Goal: Information Seeking & Learning: Learn about a topic

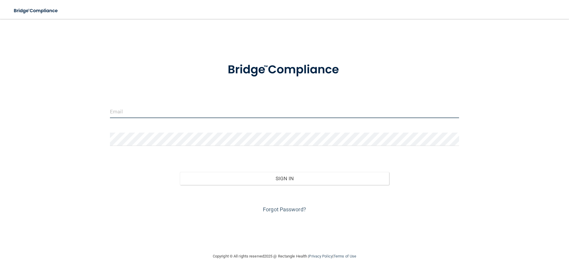
click at [136, 115] on input "email" at bounding box center [284, 111] width 349 height 13
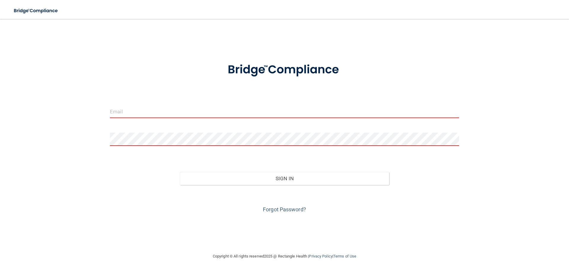
click at [92, 101] on div "Invalid email/password. You don't have permission to access that page. Sign In …" at bounding box center [285, 136] width 546 height 222
click at [141, 112] on input "email" at bounding box center [284, 111] width 349 height 13
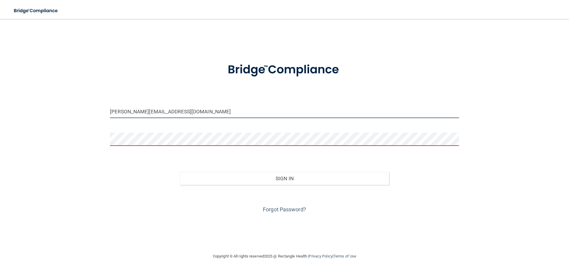
type input "[PERSON_NAME][EMAIL_ADDRESS][DOMAIN_NAME]"
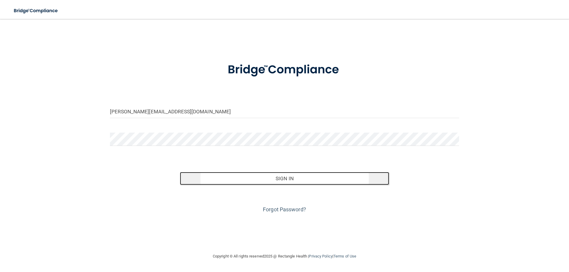
click at [286, 179] on button "Sign In" at bounding box center [285, 178] width 210 height 13
click at [286, 177] on button "Sign In" at bounding box center [285, 178] width 210 height 13
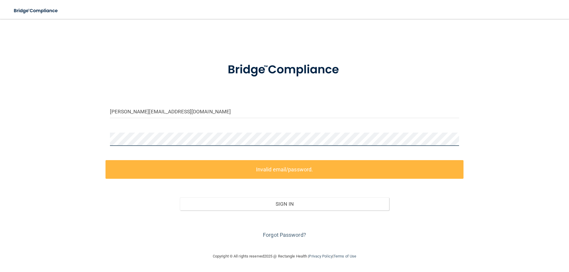
click at [90, 135] on div "[PERSON_NAME][EMAIL_ADDRESS][DOMAIN_NAME] Invalid email/password. You don't hav…" at bounding box center [285, 136] width 546 height 222
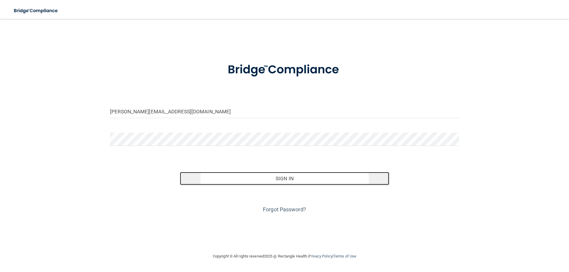
click at [285, 177] on button "Sign In" at bounding box center [285, 178] width 210 height 13
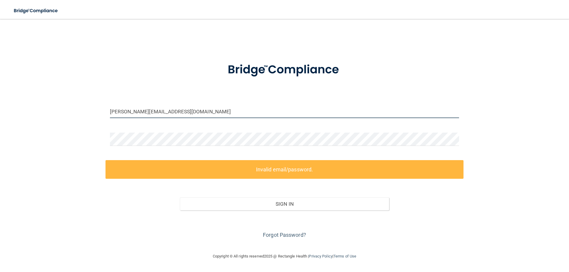
drag, startPoint x: 163, startPoint y: 113, endPoint x: 68, endPoint y: 100, distance: 96.7
click at [68, 101] on div "[PERSON_NAME][EMAIL_ADDRESS][DOMAIN_NAME] Invalid email/password. You don't hav…" at bounding box center [285, 136] width 546 height 222
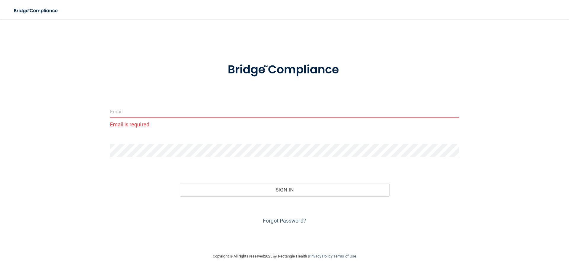
click at [160, 115] on input "email" at bounding box center [284, 111] width 349 height 13
type input "[EMAIL_ADDRESS][DOMAIN_NAME]"
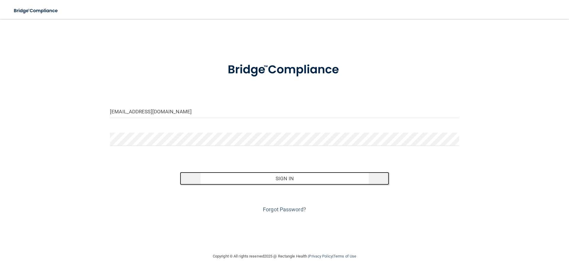
click at [285, 179] on button "Sign In" at bounding box center [285, 178] width 210 height 13
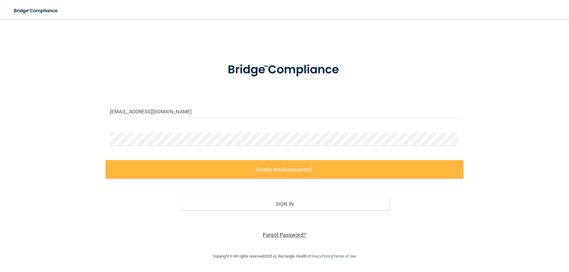
click at [287, 235] on link "Forgot Password?" at bounding box center [284, 235] width 43 height 6
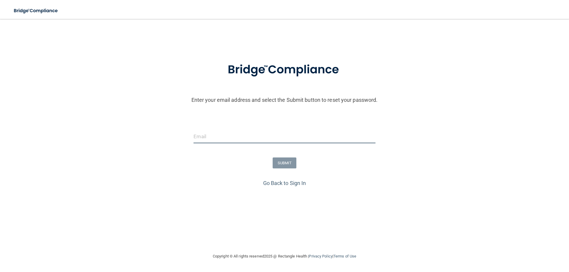
click at [254, 139] on input "email" at bounding box center [285, 136] width 182 height 13
type input "[PERSON_NAME][EMAIL_ADDRESS][DOMAIN_NAME]"
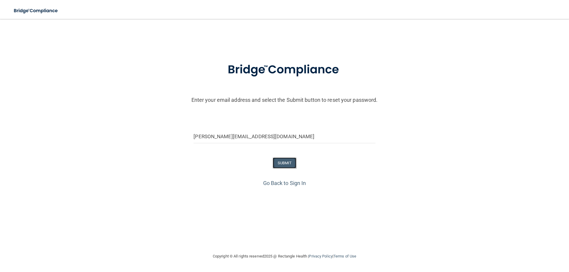
click at [283, 160] on button "SUBMIT" at bounding box center [285, 163] width 24 height 11
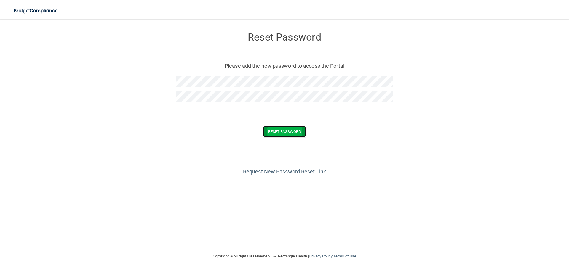
click at [287, 129] on button "Reset Password" at bounding box center [284, 131] width 43 height 11
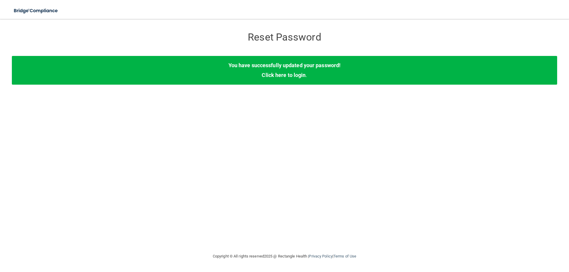
click at [283, 79] on div "You have successfully updated your password! Click here to login ." at bounding box center [285, 70] width 546 height 28
click at [280, 77] on link "Click here to login" at bounding box center [284, 75] width 44 height 6
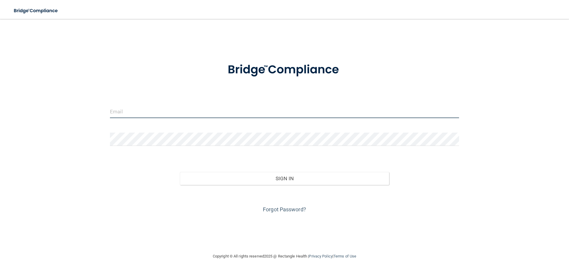
type input "[PERSON_NAME][EMAIL_ADDRESS][DOMAIN_NAME]"
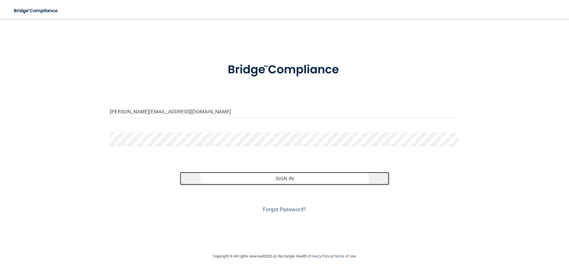
click at [288, 178] on button "Sign In" at bounding box center [285, 178] width 210 height 13
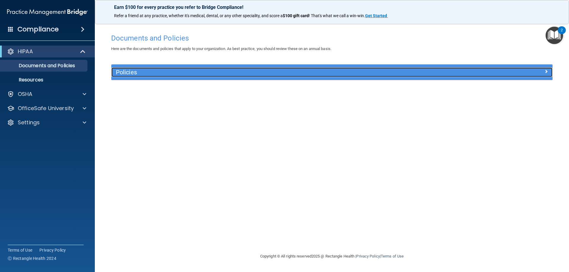
click at [127, 71] on h5 "Policies" at bounding box center [277, 72] width 322 height 7
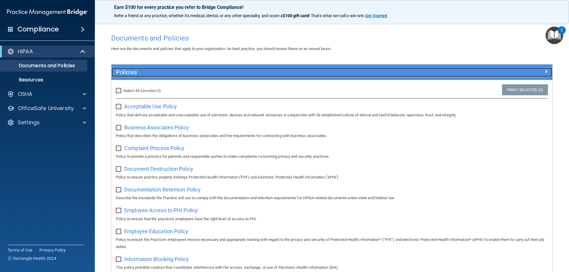
click at [175, 71] on h5 "Policies" at bounding box center [277, 72] width 322 height 7
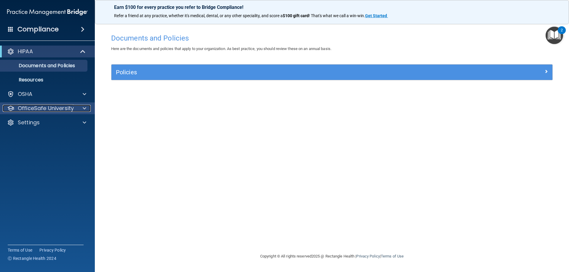
click at [31, 107] on p "OfficeSafe University" at bounding box center [46, 108] width 56 height 7
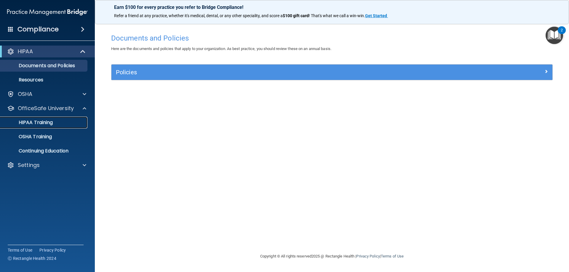
click at [34, 122] on p "HIPAA Training" at bounding box center [28, 123] width 49 height 6
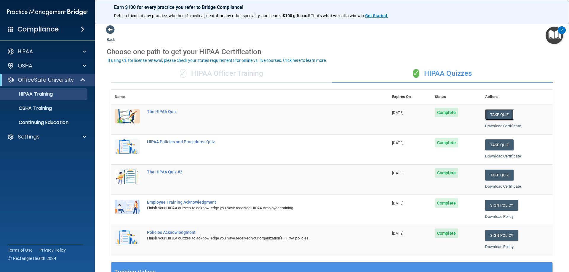
click at [498, 113] on button "Take Quiz" at bounding box center [499, 114] width 28 height 11
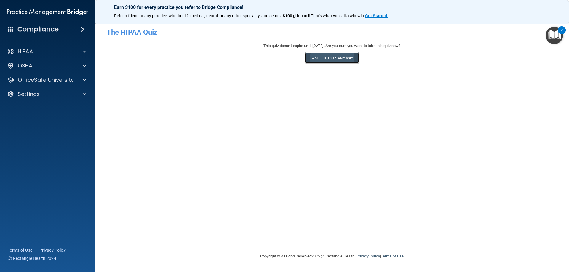
click at [331, 57] on button "Take the quiz anyway!" at bounding box center [332, 57] width 54 height 11
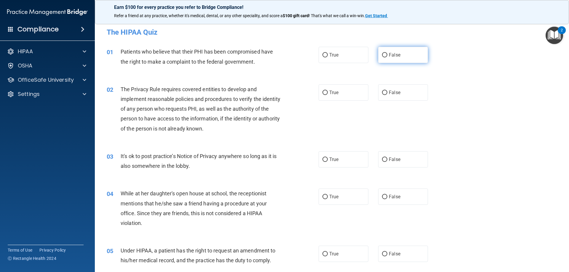
click at [382, 55] on input "False" at bounding box center [384, 55] width 5 height 4
radio input "true"
click at [323, 93] on input "True" at bounding box center [325, 93] width 5 height 4
radio input "true"
click at [382, 159] on input "False" at bounding box center [384, 160] width 5 height 4
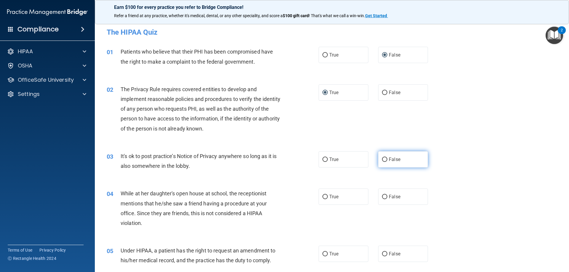
radio input "true"
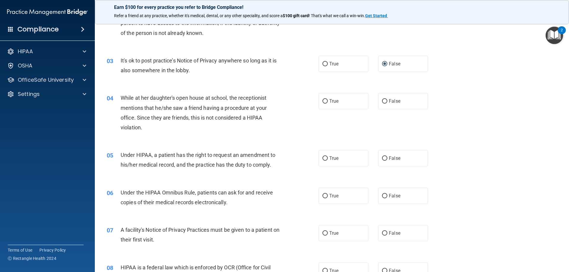
scroll to position [119, 0]
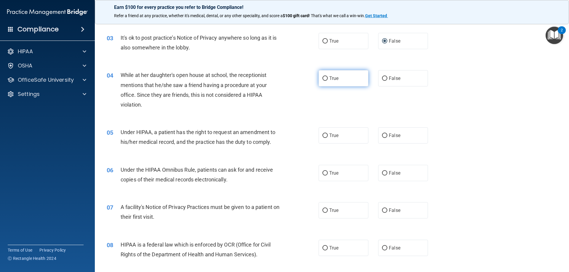
click at [323, 78] on input "True" at bounding box center [325, 78] width 5 height 4
radio input "true"
click at [323, 136] on input "True" at bounding box center [325, 136] width 5 height 4
radio input "true"
click at [382, 172] on input "False" at bounding box center [384, 173] width 5 height 4
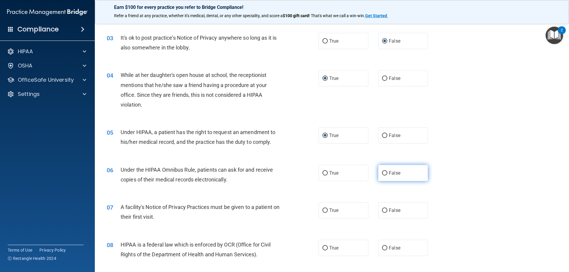
radio input "true"
click at [382, 209] on input "False" at bounding box center [384, 211] width 5 height 4
radio input "true"
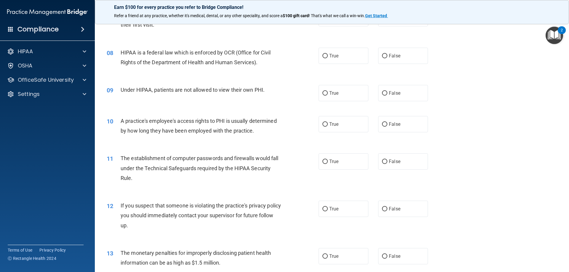
scroll to position [296, 0]
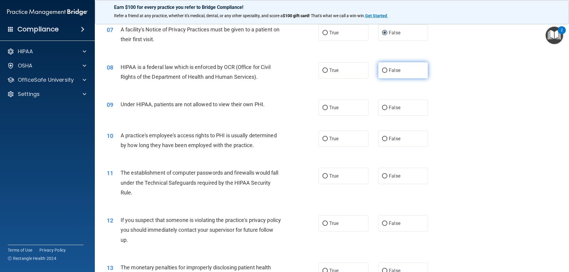
drag, startPoint x: 381, startPoint y: 70, endPoint x: 385, endPoint y: 70, distance: 3.3
click at [383, 70] on input "False" at bounding box center [384, 70] width 5 height 4
radio input "true"
click at [382, 106] on input "False" at bounding box center [384, 108] width 5 height 4
radio input "true"
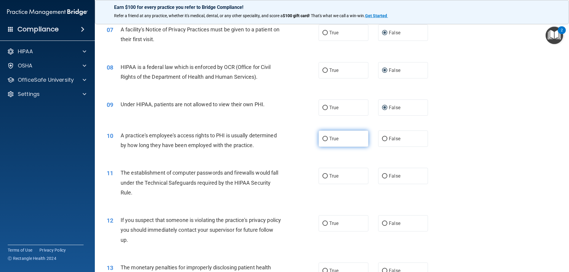
click at [323, 138] on input "True" at bounding box center [325, 139] width 5 height 4
radio input "true"
click at [325, 175] on input "True" at bounding box center [325, 176] width 5 height 4
radio input "true"
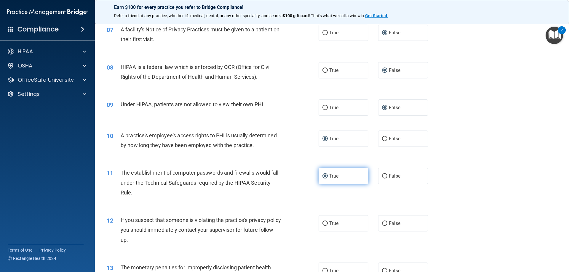
click at [325, 175] on input "True" at bounding box center [325, 176] width 5 height 4
drag, startPoint x: 323, startPoint y: 222, endPoint x: 399, endPoint y: 178, distance: 87.4
click at [323, 222] on input "True" at bounding box center [325, 224] width 5 height 4
radio input "true"
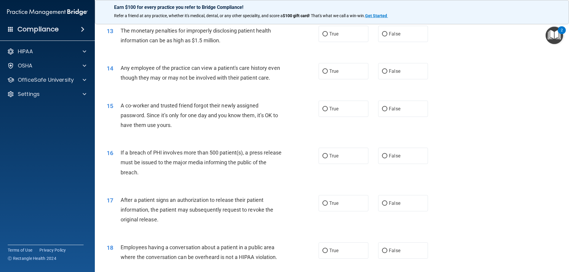
scroll to position [474, 0]
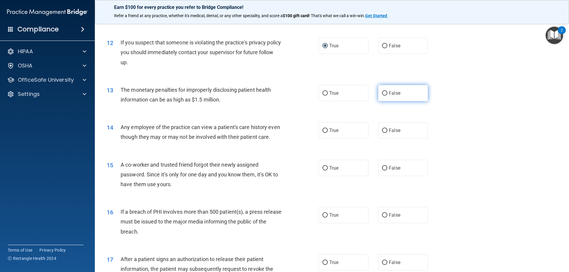
click at [383, 92] on input "False" at bounding box center [384, 93] width 5 height 4
radio input "true"
click at [383, 131] on input "False" at bounding box center [384, 131] width 5 height 4
radio input "true"
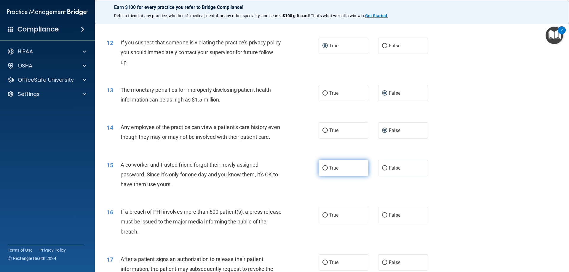
click at [323, 171] on input "True" at bounding box center [325, 168] width 5 height 4
radio input "true"
click at [325, 218] on input "True" at bounding box center [325, 215] width 5 height 4
radio input "true"
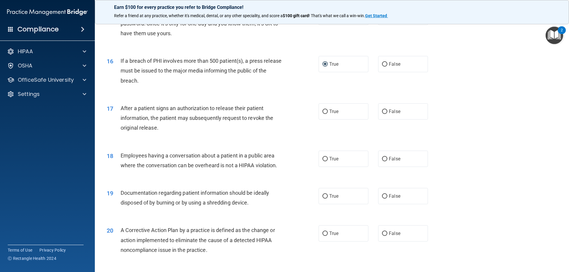
scroll to position [652, 0]
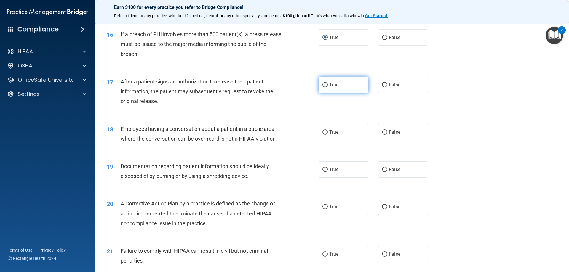
click at [325, 87] on input "True" at bounding box center [325, 85] width 5 height 4
radio input "true"
click at [383, 135] on input "False" at bounding box center [384, 132] width 5 height 4
radio input "true"
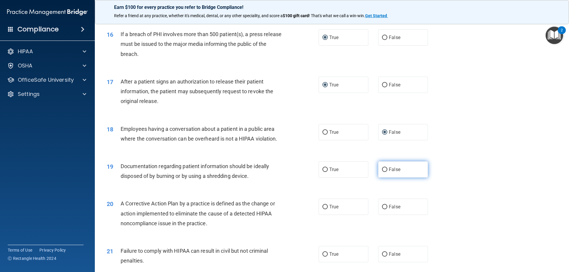
click at [383, 172] on input "False" at bounding box center [384, 170] width 5 height 4
radio input "true"
click at [382, 210] on input "False" at bounding box center [384, 207] width 5 height 4
radio input "true"
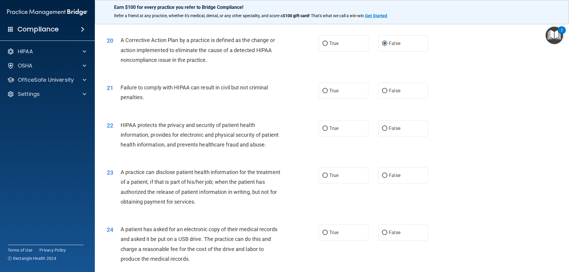
scroll to position [830, 0]
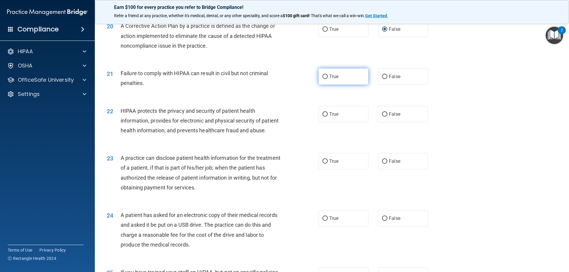
click at [323, 79] on input "True" at bounding box center [325, 77] width 5 height 4
radio input "true"
click at [323, 117] on input "True" at bounding box center [325, 114] width 5 height 4
radio input "true"
click at [383, 164] on input "False" at bounding box center [384, 162] width 5 height 4
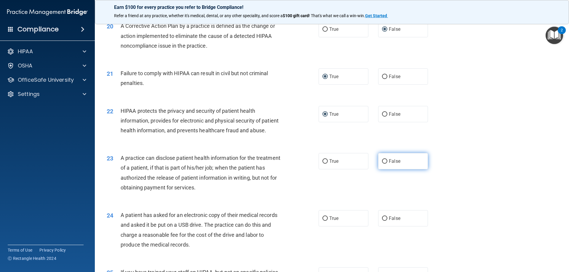
radio input "true"
click at [384, 221] on input "False" at bounding box center [384, 219] width 5 height 4
radio input "true"
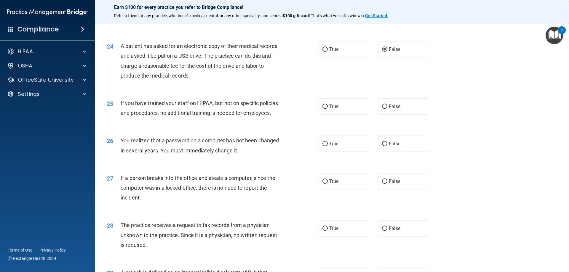
scroll to position [1008, 0]
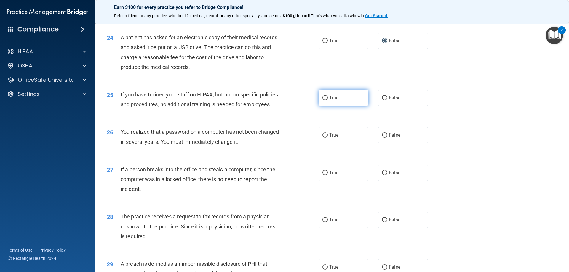
click at [323, 101] on input "True" at bounding box center [325, 98] width 5 height 4
radio input "true"
click at [382, 138] on input "False" at bounding box center [384, 135] width 5 height 4
radio input "true"
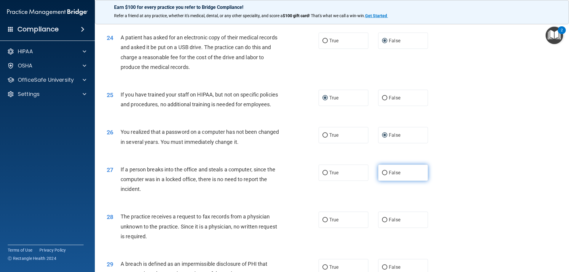
click at [383, 181] on label "False" at bounding box center [403, 173] width 50 height 16
click at [383, 176] on input "False" at bounding box center [384, 173] width 5 height 4
radio input "true"
click at [323, 223] on input "True" at bounding box center [325, 220] width 5 height 4
radio input "true"
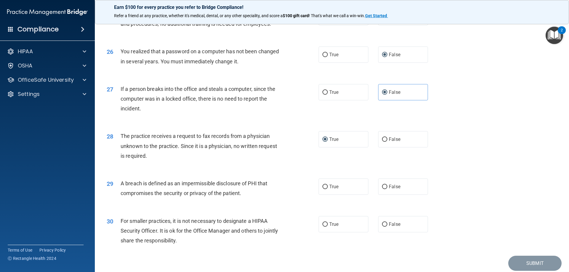
scroll to position [1131, 0]
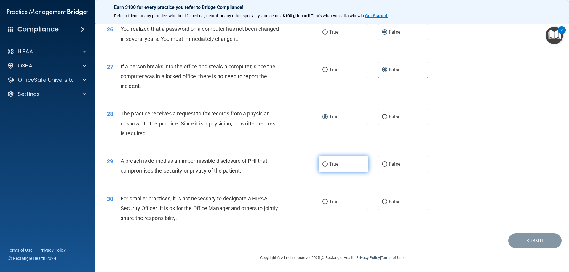
click at [324, 164] on input "True" at bounding box center [325, 164] width 5 height 4
radio input "true"
click at [326, 199] on label "True" at bounding box center [344, 202] width 50 height 16
click at [326, 200] on input "True" at bounding box center [325, 202] width 5 height 4
radio input "true"
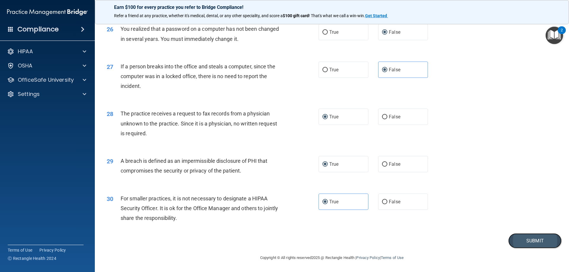
click at [531, 240] on button "Submit" at bounding box center [534, 241] width 53 height 15
click at [530, 240] on button "Submit" at bounding box center [534, 241] width 53 height 15
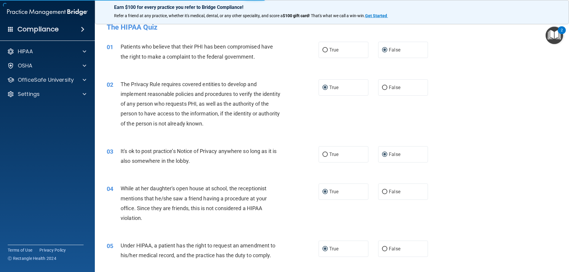
scroll to position [0, 0]
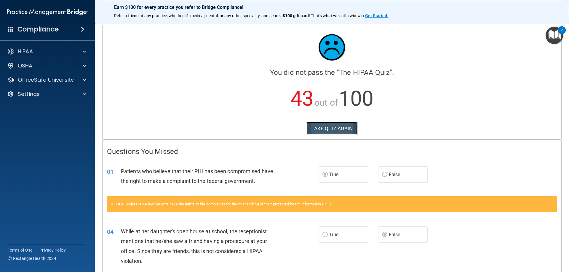
click at [327, 127] on button "TAKE QUIZ AGAIN" at bounding box center [332, 128] width 51 height 13
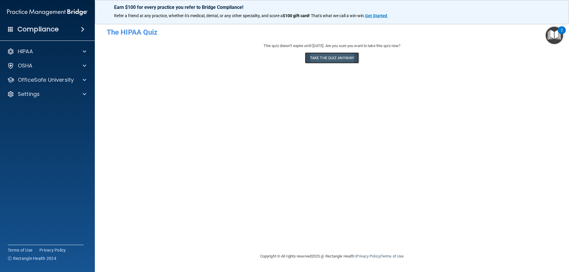
click at [334, 58] on button "Take the quiz anyway!" at bounding box center [332, 57] width 54 height 11
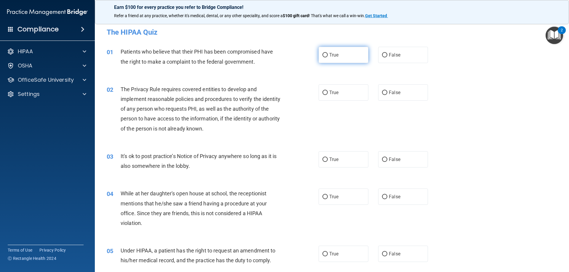
click at [324, 56] on input "True" at bounding box center [325, 55] width 5 height 4
radio input "true"
click at [323, 93] on input "True" at bounding box center [325, 93] width 5 height 4
radio input "true"
click at [382, 160] on input "False" at bounding box center [384, 160] width 5 height 4
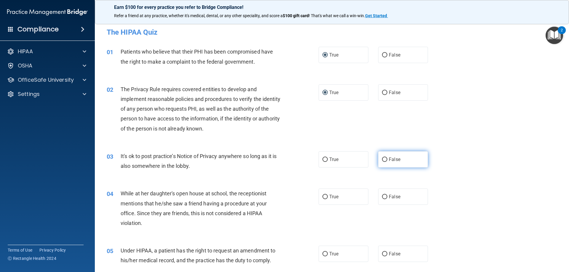
radio input "true"
click at [382, 197] on input "False" at bounding box center [384, 197] width 5 height 4
radio input "true"
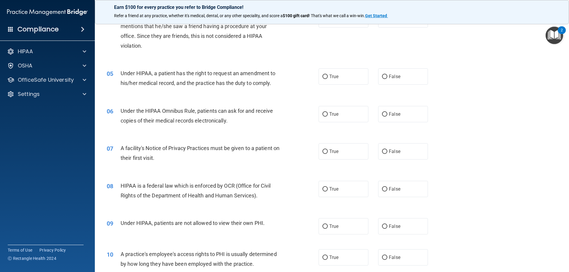
scroll to position [178, 0]
click at [383, 76] on input "False" at bounding box center [384, 76] width 5 height 4
radio input "true"
click at [324, 114] on input "True" at bounding box center [325, 114] width 5 height 4
radio input "true"
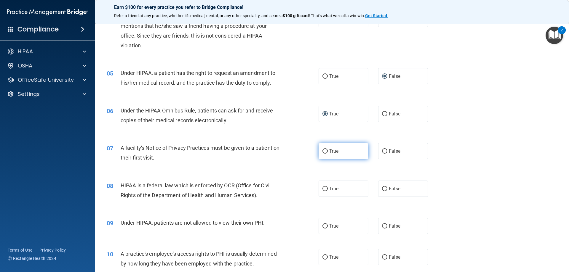
click at [325, 152] on input "True" at bounding box center [325, 151] width 5 height 4
radio input "true"
click at [324, 189] on input "True" at bounding box center [325, 189] width 5 height 4
radio input "true"
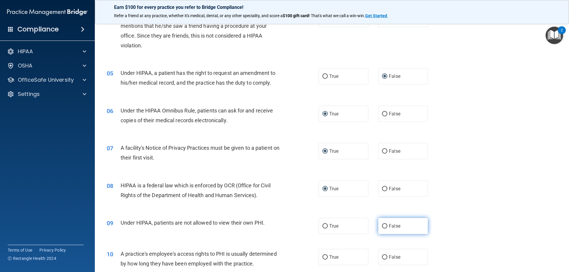
drag, startPoint x: 383, startPoint y: 225, endPoint x: 452, endPoint y: 178, distance: 83.6
click at [384, 225] on input "False" at bounding box center [384, 226] width 5 height 4
radio input "true"
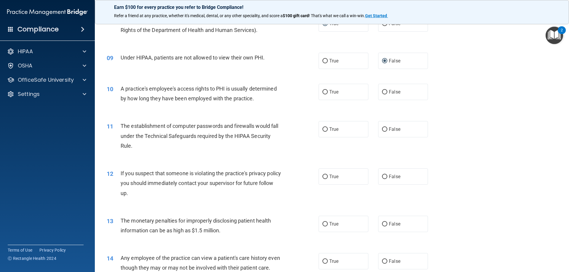
scroll to position [356, 0]
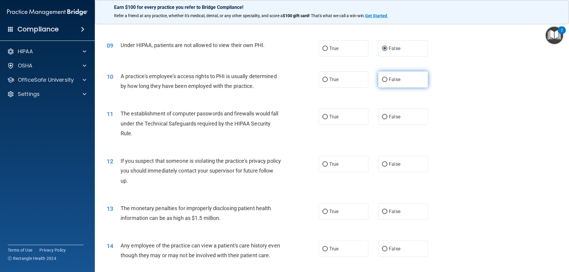
click at [382, 79] on input "False" at bounding box center [384, 80] width 5 height 4
radio input "true"
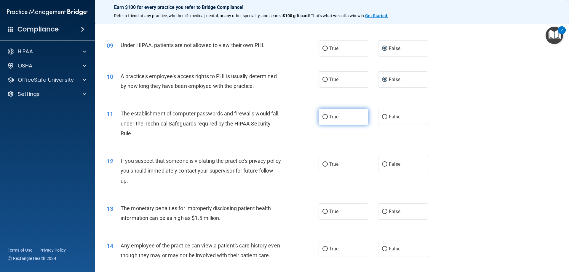
click at [323, 118] on input "True" at bounding box center [325, 117] width 5 height 4
radio input "true"
click at [325, 164] on input "True" at bounding box center [325, 164] width 5 height 4
radio input "true"
click at [323, 211] on input "True" at bounding box center [325, 212] width 5 height 4
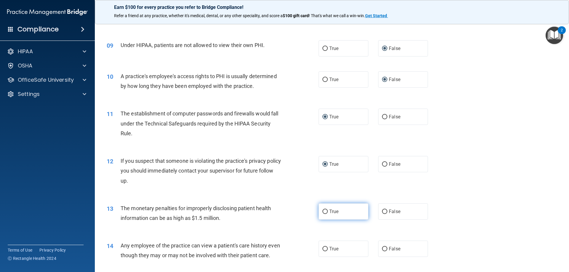
radio input "true"
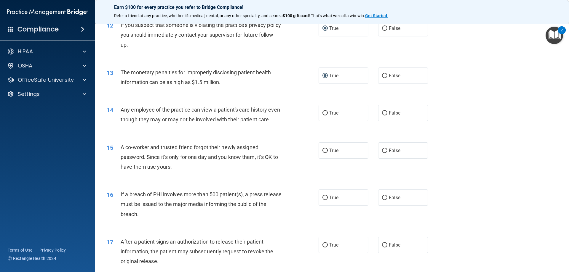
scroll to position [534, 0]
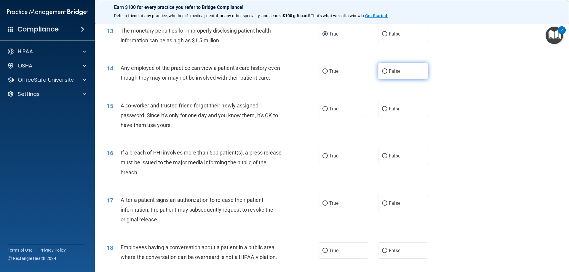
click at [383, 71] on input "False" at bounding box center [384, 71] width 5 height 4
radio input "true"
click at [383, 111] on input "False" at bounding box center [384, 109] width 5 height 4
radio input "true"
click at [323, 159] on input "True" at bounding box center [325, 156] width 5 height 4
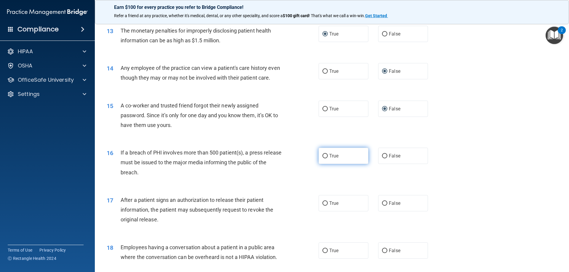
radio input "true"
click at [323, 206] on input "True" at bounding box center [325, 204] width 5 height 4
radio input "true"
drag, startPoint x: 381, startPoint y: 259, endPoint x: 385, endPoint y: 259, distance: 4.5
click at [382, 254] on input "False" at bounding box center [384, 251] width 5 height 4
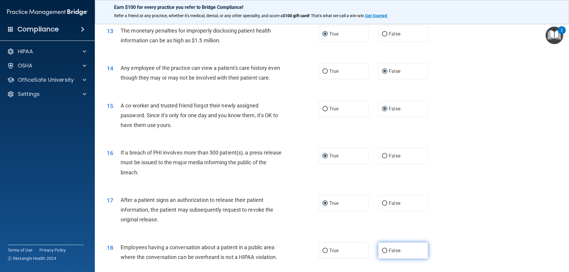
radio input "true"
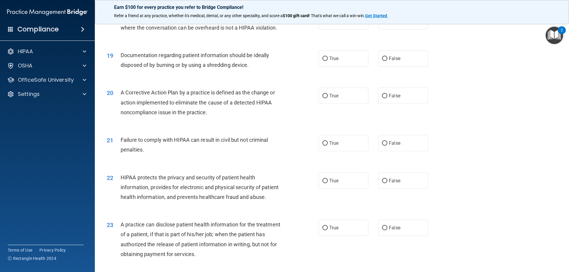
scroll to position [771, 0]
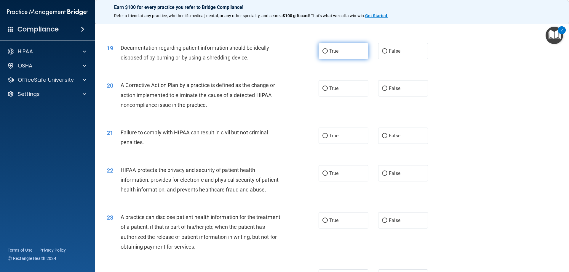
click at [323, 54] on input "True" at bounding box center [325, 51] width 5 height 4
radio input "true"
click at [323, 91] on input "True" at bounding box center [325, 89] width 5 height 4
radio input "true"
click at [382, 138] on input "False" at bounding box center [384, 136] width 5 height 4
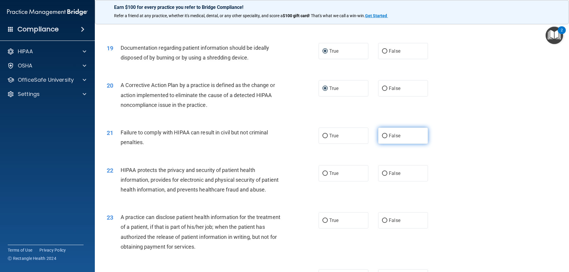
radio input "true"
click at [323, 176] on input "True" at bounding box center [325, 174] width 5 height 4
radio input "true"
click at [382, 223] on input "False" at bounding box center [384, 221] width 5 height 4
radio input "true"
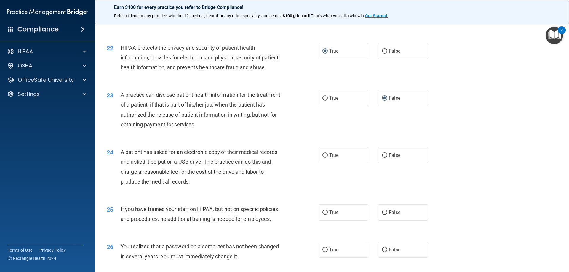
scroll to position [949, 0]
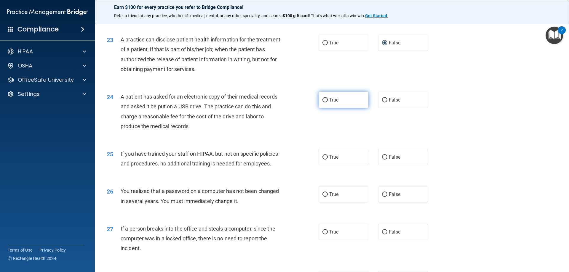
click at [325, 103] on input "True" at bounding box center [325, 100] width 5 height 4
radio input "true"
click at [385, 160] on input "False" at bounding box center [384, 157] width 5 height 4
radio input "true"
drag, startPoint x: 322, startPoint y: 212, endPoint x: 350, endPoint y: 210, distance: 27.9
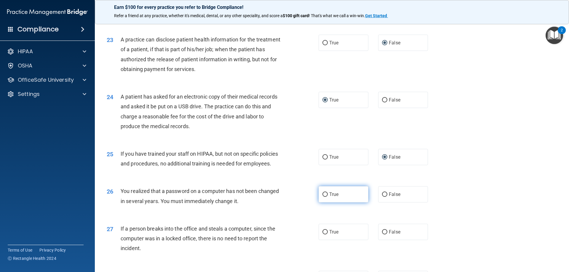
click at [326, 203] on label "True" at bounding box center [344, 194] width 50 height 16
click at [326, 197] on input "True" at bounding box center [325, 195] width 5 height 4
radio input "true"
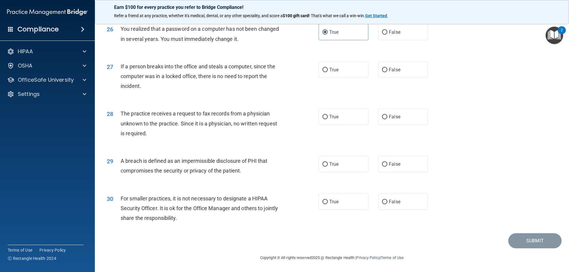
scroll to position [1127, 0]
drag, startPoint x: 381, startPoint y: 74, endPoint x: 377, endPoint y: 81, distance: 7.2
click at [382, 72] on input "False" at bounding box center [384, 70] width 5 height 4
radio input "true"
click at [382, 119] on input "False" at bounding box center [384, 117] width 5 height 4
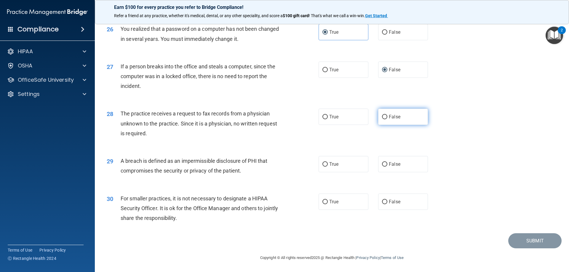
radio input "true"
click at [385, 168] on label "False" at bounding box center [403, 164] width 50 height 16
click at [385, 167] on input "False" at bounding box center [384, 164] width 5 height 4
radio input "true"
click at [385, 203] on label "False" at bounding box center [403, 202] width 50 height 16
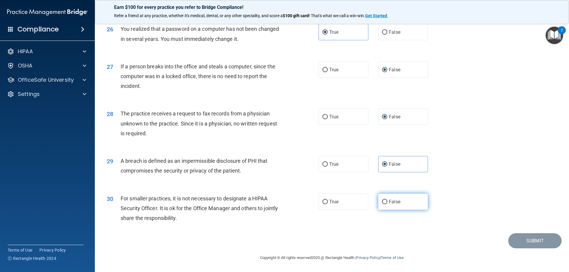
click at [385, 203] on input "False" at bounding box center [384, 202] width 5 height 4
radio input "true"
click at [523, 244] on button "Submit" at bounding box center [534, 241] width 53 height 15
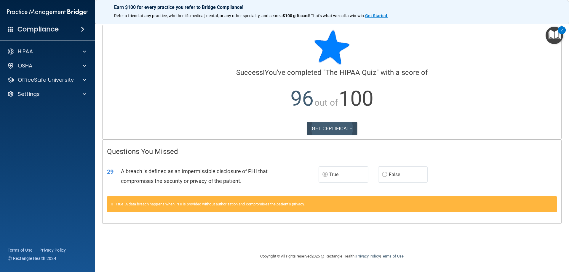
drag, startPoint x: 344, startPoint y: 119, endPoint x: 348, endPoint y: 122, distance: 5.0
click at [347, 122] on div "Calculating your score.... Success! You've completed " The HIPAA Quiz " with a …" at bounding box center [332, 82] width 459 height 114
click at [333, 129] on link "GET CERTIFICATE" at bounding box center [332, 128] width 51 height 13
click at [557, 33] on img "Open Resource Center, 2 new notifications" at bounding box center [554, 35] width 17 height 17
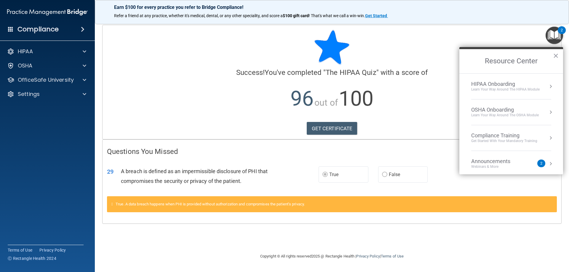
click at [505, 84] on div "HIPAA Onboarding" at bounding box center [505, 84] width 68 height 7
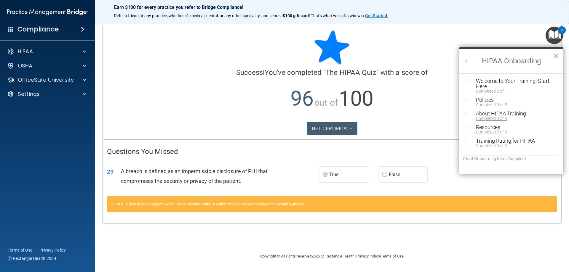
click at [501, 113] on div "About HIPAA Training" at bounding box center [513, 113] width 75 height 5
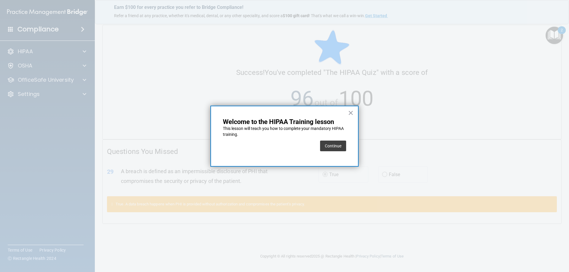
click at [334, 145] on button "Continue" at bounding box center [333, 146] width 26 height 11
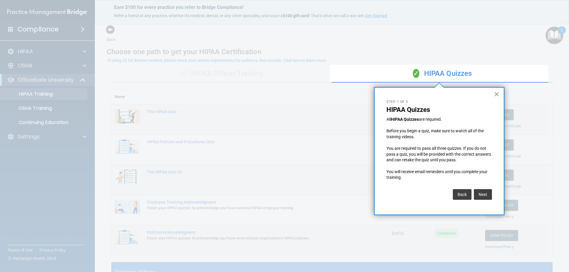
click at [496, 94] on button "×" at bounding box center [497, 94] width 6 height 9
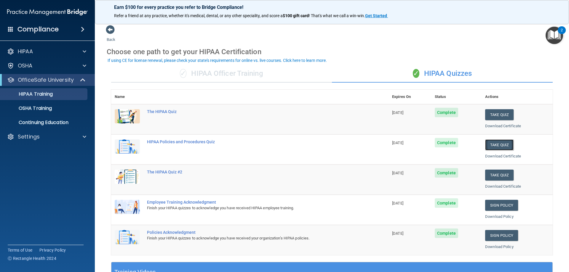
click at [495, 143] on button "Take Quiz" at bounding box center [499, 145] width 28 height 11
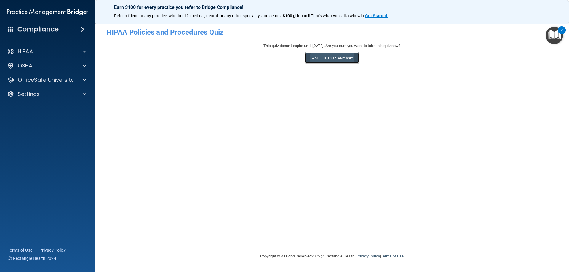
click at [330, 58] on button "Take the quiz anyway!" at bounding box center [332, 57] width 54 height 11
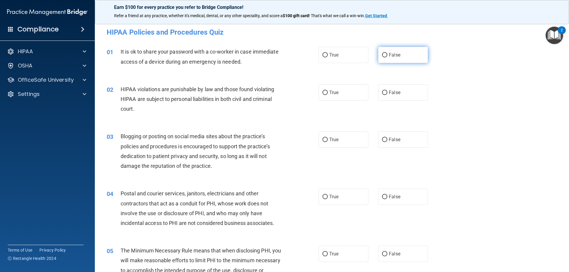
click at [382, 56] on input "False" at bounding box center [384, 55] width 5 height 4
radio input "true"
click at [324, 92] on input "True" at bounding box center [325, 93] width 5 height 4
radio input "true"
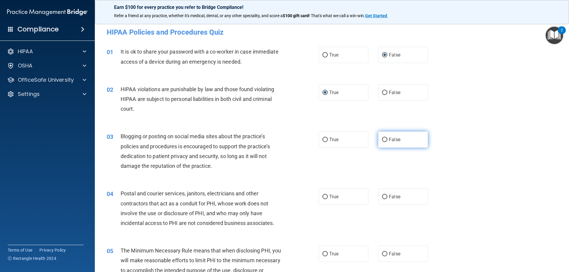
click at [382, 139] on input "False" at bounding box center [384, 140] width 5 height 4
radio input "true"
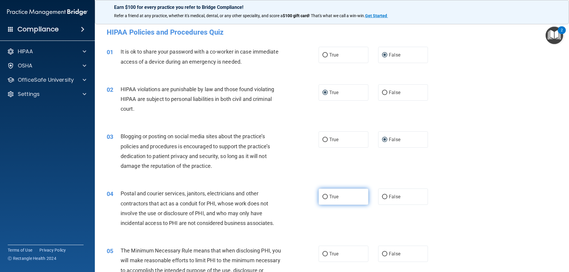
click at [324, 197] on input "True" at bounding box center [325, 197] width 5 height 4
radio input "true"
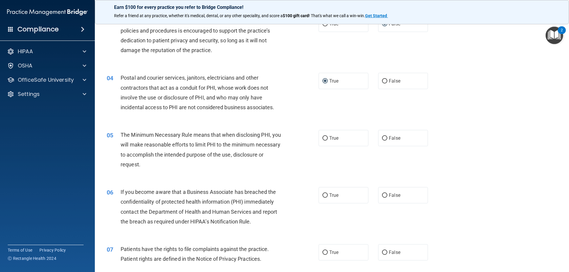
scroll to position [119, 0]
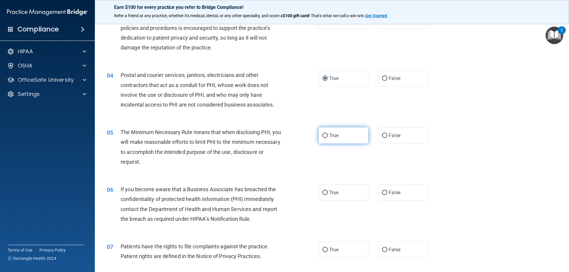
click at [323, 135] on input "True" at bounding box center [325, 136] width 5 height 4
radio input "true"
click at [382, 192] on input "False" at bounding box center [384, 193] width 5 height 4
radio input "true"
click at [324, 249] on input "True" at bounding box center [325, 250] width 5 height 4
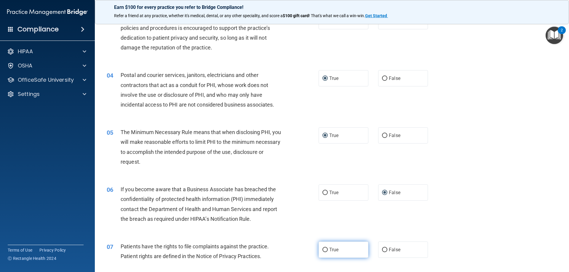
radio input "true"
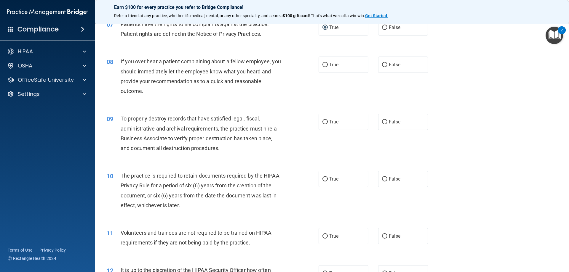
scroll to position [356, 0]
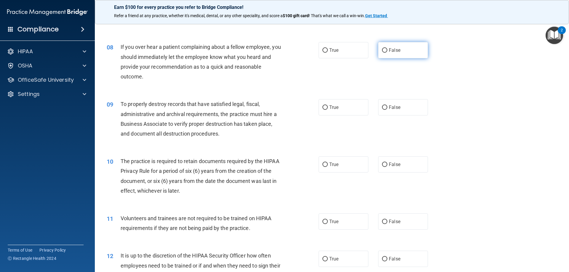
click at [382, 50] on input "False" at bounding box center [384, 50] width 5 height 4
radio input "true"
click at [382, 108] on input "False" at bounding box center [384, 108] width 5 height 4
radio input "true"
click at [323, 165] on input "True" at bounding box center [325, 165] width 5 height 4
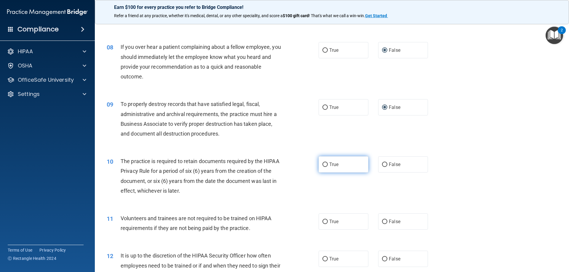
radio input "true"
click at [385, 221] on label "False" at bounding box center [403, 222] width 50 height 16
click at [385, 221] on input "False" at bounding box center [384, 222] width 5 height 4
radio input "true"
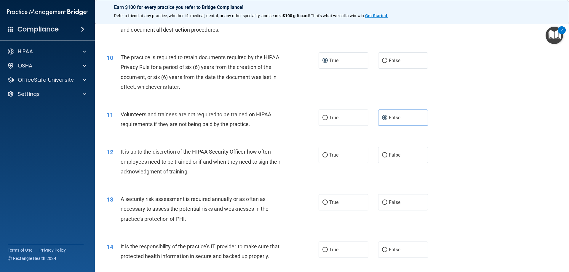
scroll to position [474, 0]
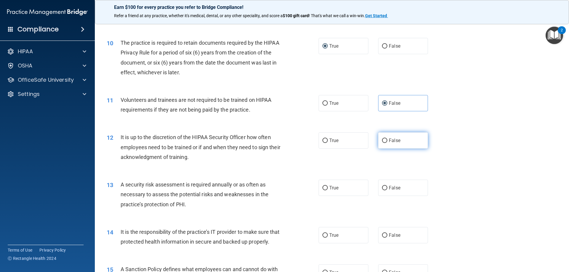
click at [384, 140] on input "False" at bounding box center [384, 141] width 5 height 4
radio input "true"
click at [323, 186] on input "True" at bounding box center [325, 188] width 5 height 4
radio input "true"
click at [382, 234] on input "False" at bounding box center [384, 236] width 5 height 4
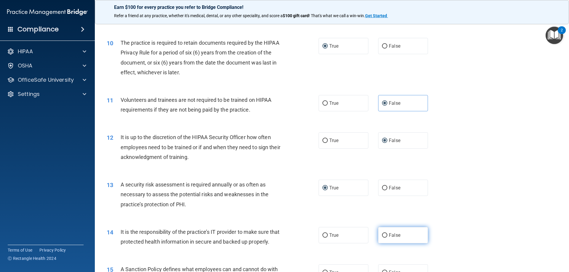
radio input "true"
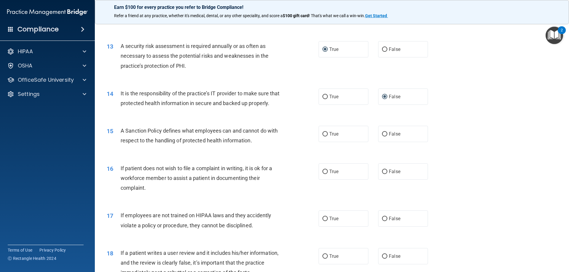
scroll to position [652, 0]
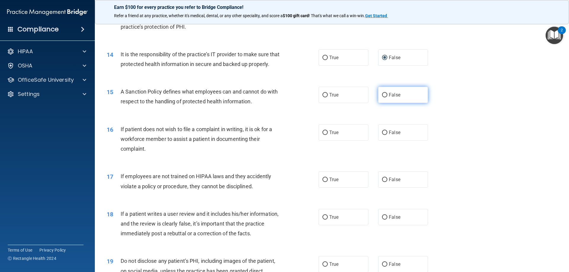
click at [382, 98] on input "False" at bounding box center [384, 95] width 5 height 4
radio input "true"
click at [324, 135] on input "True" at bounding box center [325, 133] width 5 height 4
radio input "true"
drag, startPoint x: 381, startPoint y: 188, endPoint x: 382, endPoint y: 193, distance: 4.5
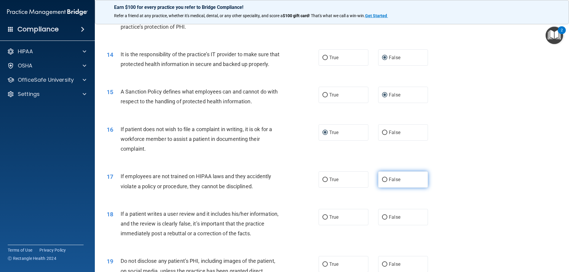
click at [382, 182] on input "False" at bounding box center [384, 180] width 5 height 4
radio input "true"
drag, startPoint x: 383, startPoint y: 226, endPoint x: 392, endPoint y: 225, distance: 9.3
click at [384, 220] on input "False" at bounding box center [384, 218] width 5 height 4
radio input "true"
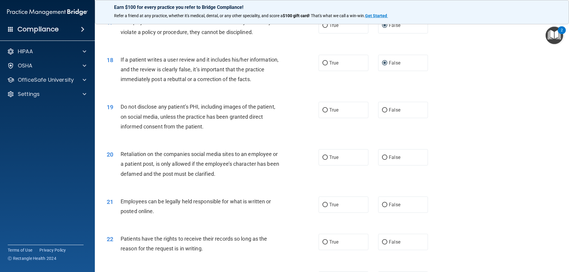
scroll to position [830, 0]
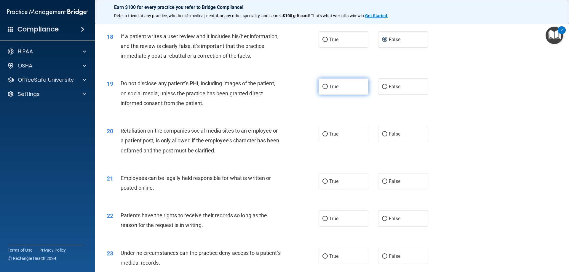
click at [323, 89] on input "True" at bounding box center [325, 87] width 5 height 4
radio input "true"
click at [382, 137] on input "False" at bounding box center [384, 134] width 5 height 4
radio input "true"
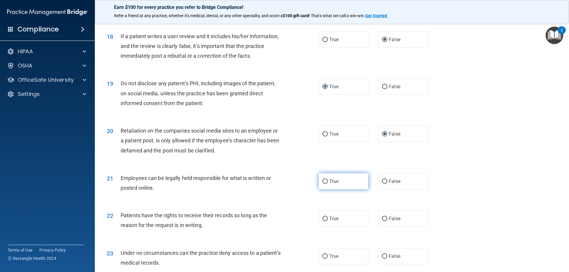
click at [323, 184] on input "True" at bounding box center [325, 182] width 5 height 4
radio input "true"
drag, startPoint x: 382, startPoint y: 229, endPoint x: 386, endPoint y: 227, distance: 3.9
click at [383, 221] on input "False" at bounding box center [384, 219] width 5 height 4
radio input "true"
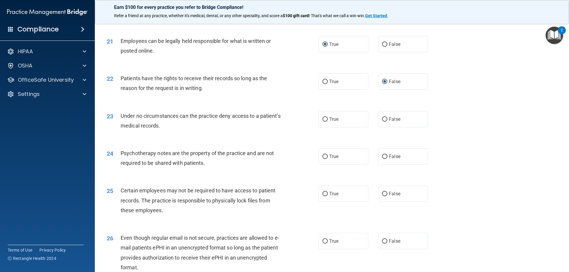
scroll to position [1008, 0]
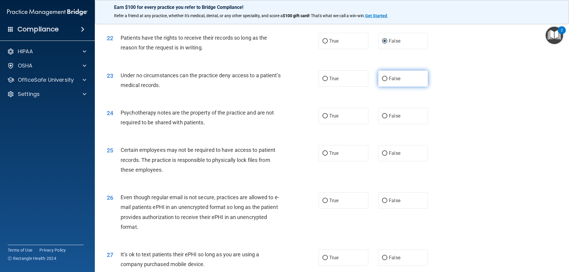
click at [383, 81] on input "False" at bounding box center [384, 79] width 5 height 4
radio input "true"
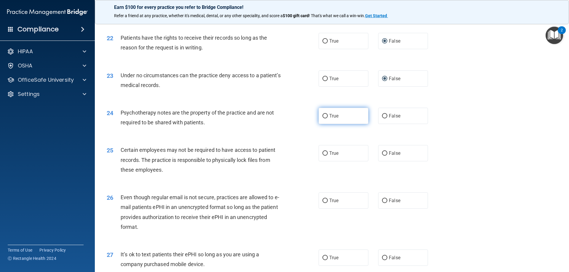
click at [325, 119] on input "True" at bounding box center [325, 116] width 5 height 4
radio input "true"
click at [323, 156] on input "True" at bounding box center [325, 154] width 5 height 4
radio input "true"
drag, startPoint x: 323, startPoint y: 210, endPoint x: 330, endPoint y: 209, distance: 6.9
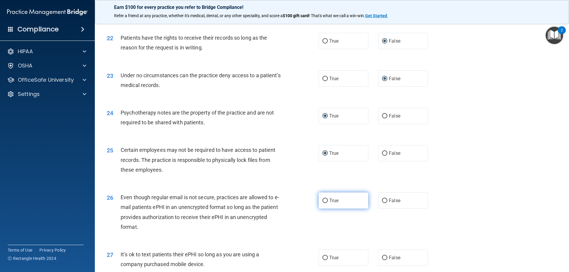
click at [325, 203] on input "True" at bounding box center [325, 201] width 5 height 4
radio input "true"
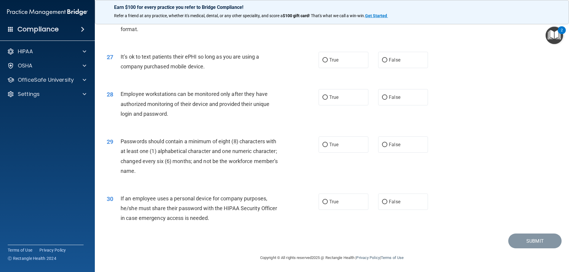
scroll to position [1216, 0]
click at [383, 60] on input "False" at bounding box center [384, 60] width 5 height 4
radio input "true"
click at [382, 97] on input "False" at bounding box center [384, 97] width 5 height 4
radio input "true"
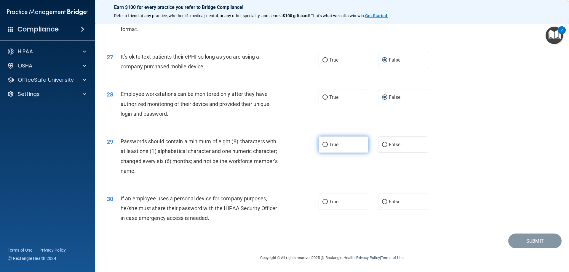
click at [323, 144] on input "True" at bounding box center [325, 145] width 5 height 4
radio input "true"
click at [384, 201] on input "False" at bounding box center [384, 202] width 5 height 4
radio input "true"
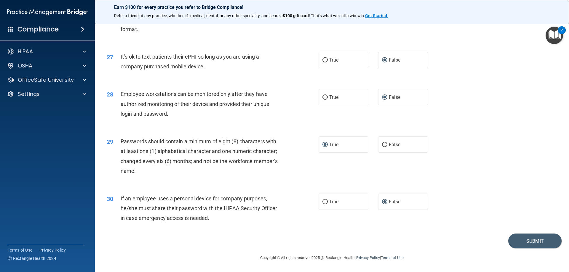
click at [470, 112] on div "28 Employee workstations can be monitored only after they have authorized monit…" at bounding box center [332, 105] width 460 height 47
click at [527, 238] on button "Submit" at bounding box center [534, 241] width 53 height 15
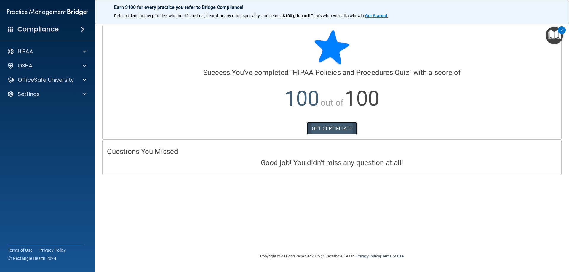
click at [326, 127] on link "GET CERTIFICATE" at bounding box center [332, 128] width 51 height 13
click at [24, 50] on p "HIPAA" at bounding box center [25, 51] width 15 height 7
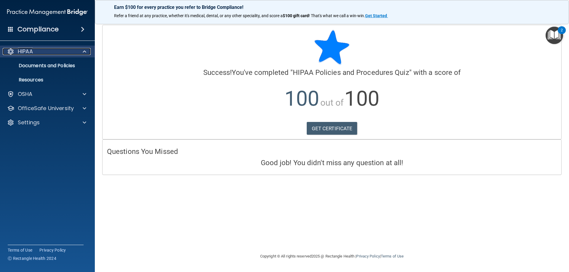
click at [31, 48] on p "HIPAA" at bounding box center [25, 51] width 15 height 7
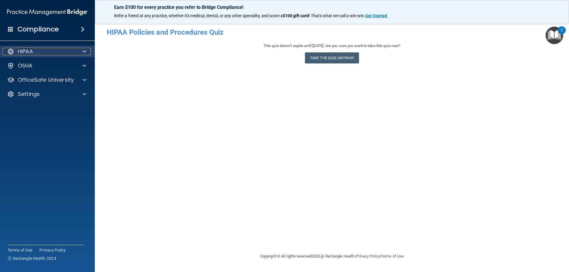
click at [86, 50] on span at bounding box center [85, 51] width 4 height 7
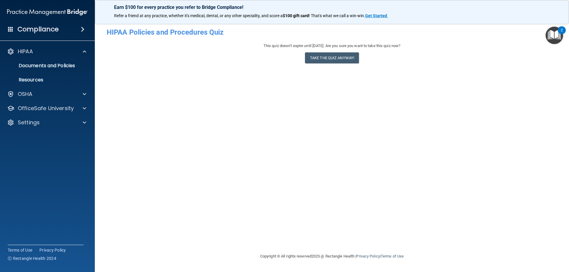
click at [251, 70] on div "- HIPAA Policies and Procedures Quiz This quiz doesn’t expire until [DATE]. Are…" at bounding box center [332, 136] width 451 height 222
click at [554, 32] on img "Open Resource Center, 2 new notifications" at bounding box center [554, 35] width 17 height 17
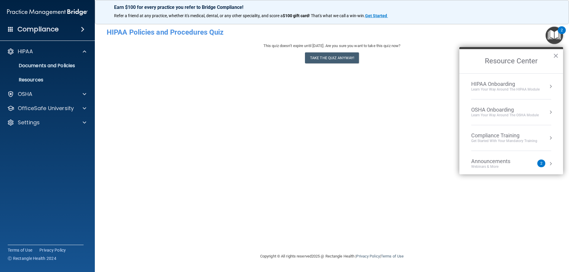
click at [496, 83] on div "HIPAA Onboarding" at bounding box center [505, 84] width 68 height 7
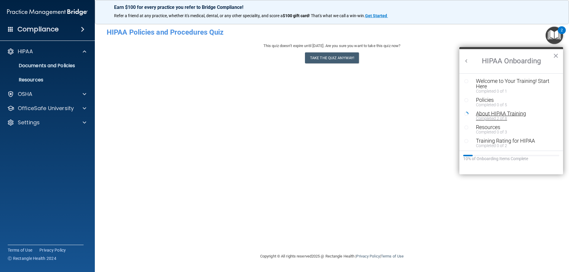
click at [493, 114] on div "About HIPAA Training" at bounding box center [513, 113] width 75 height 5
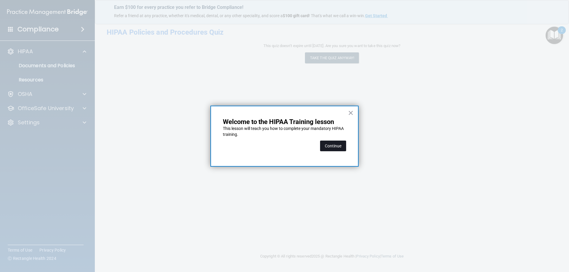
click at [334, 144] on button "Continue" at bounding box center [333, 146] width 26 height 11
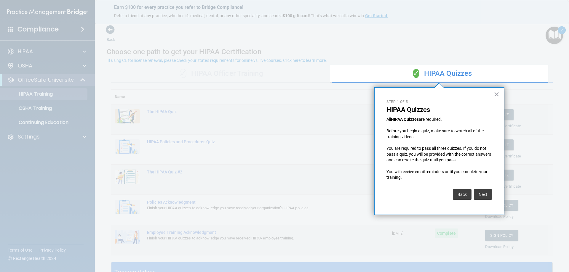
drag, startPoint x: 496, startPoint y: 93, endPoint x: 495, endPoint y: 97, distance: 4.5
click at [497, 93] on button "×" at bounding box center [497, 94] width 6 height 9
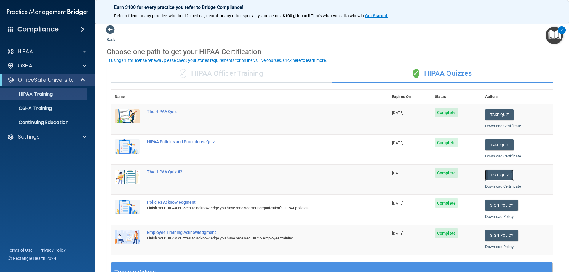
click at [494, 174] on button "Take Quiz" at bounding box center [499, 175] width 28 height 11
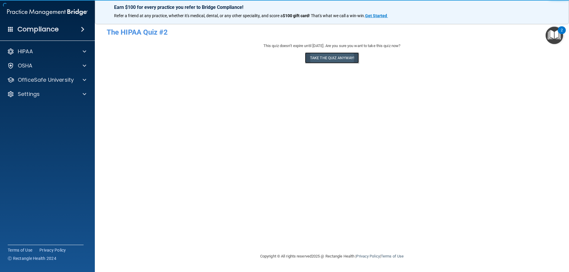
click at [334, 57] on button "Take the quiz anyway!" at bounding box center [332, 57] width 54 height 11
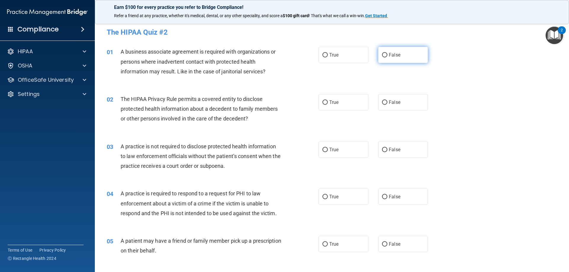
click at [384, 55] on input "False" at bounding box center [384, 55] width 5 height 4
radio input "true"
click at [323, 102] on input "True" at bounding box center [325, 103] width 5 height 4
radio input "true"
click at [382, 149] on input "False" at bounding box center [384, 150] width 5 height 4
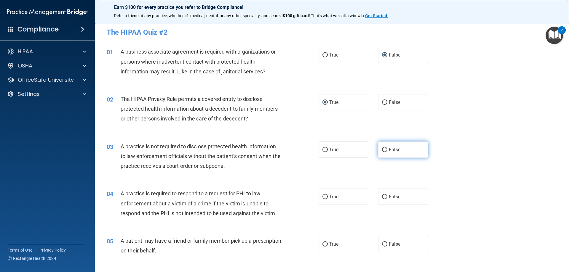
radio input "true"
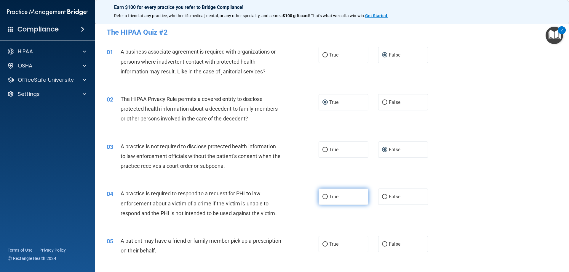
click at [323, 196] on input "True" at bounding box center [325, 197] width 5 height 4
radio input "true"
click at [325, 245] on input "True" at bounding box center [325, 245] width 5 height 4
radio input "true"
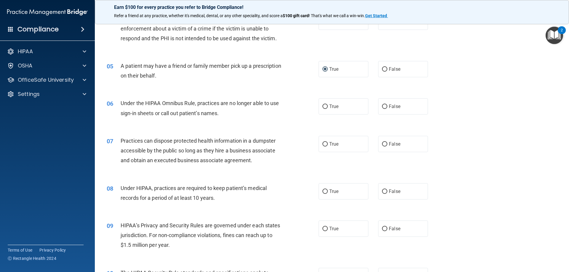
scroll to position [178, 0]
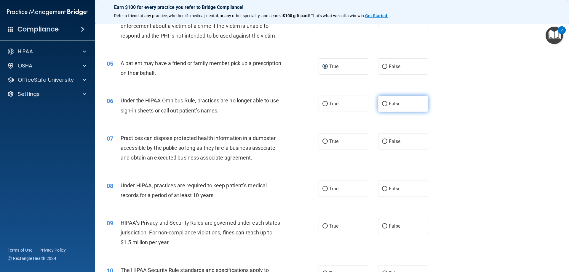
drag, startPoint x: 383, startPoint y: 104, endPoint x: 382, endPoint y: 109, distance: 5.7
click at [383, 104] on input "False" at bounding box center [384, 104] width 5 height 4
radio input "true"
click at [382, 141] on input "False" at bounding box center [384, 142] width 5 height 4
radio input "true"
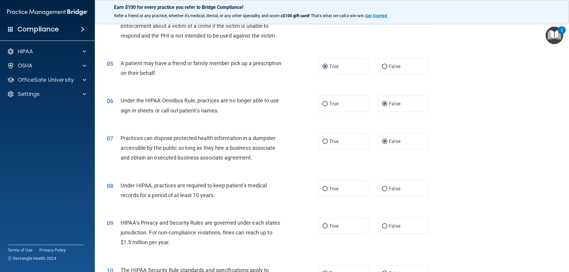
drag, startPoint x: 383, startPoint y: 189, endPoint x: 385, endPoint y: 198, distance: 9.1
click at [384, 191] on input "False" at bounding box center [384, 189] width 5 height 4
radio input "true"
drag, startPoint x: 382, startPoint y: 224, endPoint x: 388, endPoint y: 222, distance: 6.1
click at [384, 222] on label "False" at bounding box center [403, 226] width 50 height 16
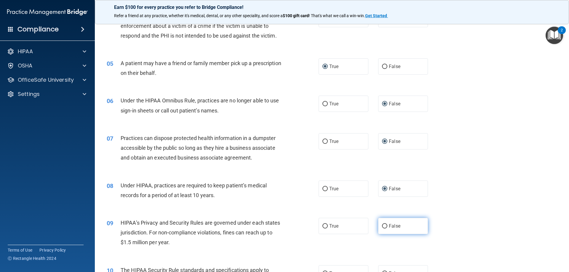
click at [384, 224] on input "False" at bounding box center [384, 226] width 5 height 4
radio input "true"
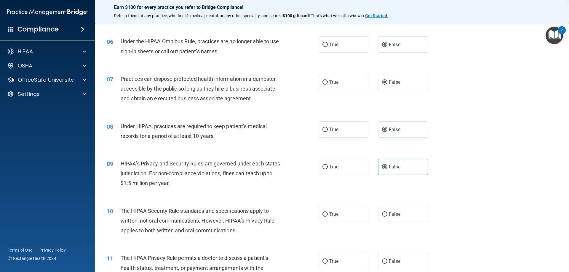
scroll to position [296, 0]
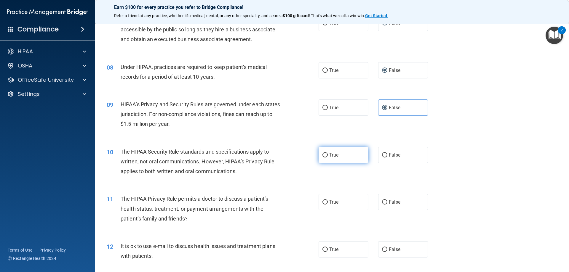
click at [321, 153] on label "True" at bounding box center [344, 155] width 50 height 16
click at [323, 153] on input "True" at bounding box center [325, 155] width 5 height 4
radio input "true"
click at [323, 201] on input "True" at bounding box center [325, 202] width 5 height 4
radio input "true"
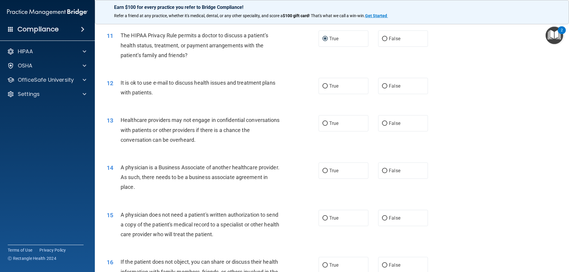
scroll to position [474, 0]
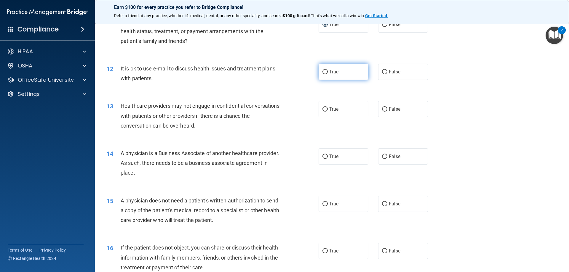
click at [327, 71] on label "True" at bounding box center [344, 72] width 50 height 16
click at [327, 71] on input "True" at bounding box center [325, 72] width 5 height 4
radio input "true"
click at [383, 109] on input "False" at bounding box center [384, 109] width 5 height 4
radio input "true"
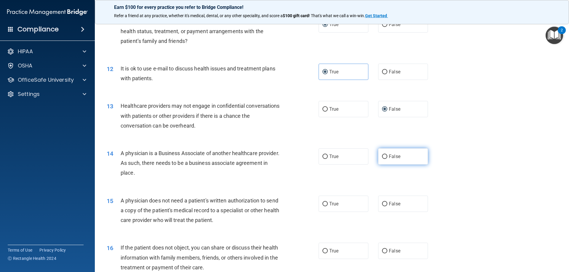
click at [382, 157] on input "False" at bounding box center [384, 157] width 5 height 4
radio input "true"
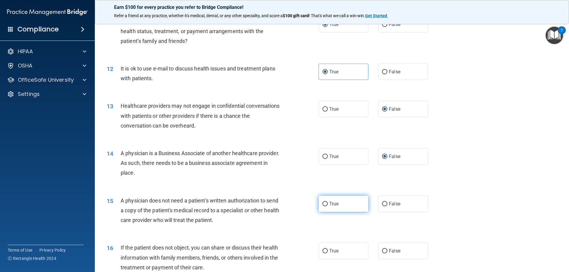
click at [325, 203] on input "True" at bounding box center [325, 204] width 5 height 4
radio input "true"
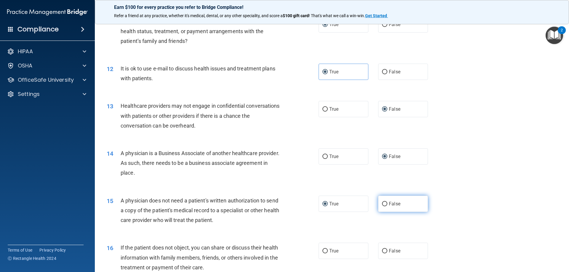
drag, startPoint x: 324, startPoint y: 251, endPoint x: 415, endPoint y: 207, distance: 101.3
click at [326, 250] on input "True" at bounding box center [325, 251] width 5 height 4
radio input "true"
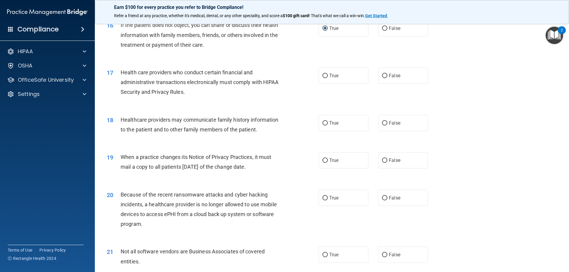
scroll to position [712, 0]
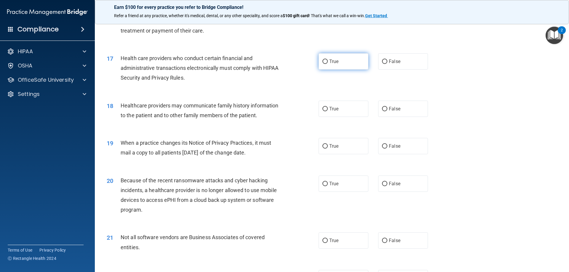
click at [324, 60] on input "True" at bounding box center [325, 62] width 5 height 4
radio input "true"
click at [382, 107] on input "False" at bounding box center [384, 109] width 5 height 4
radio input "true"
click at [384, 146] on input "False" at bounding box center [384, 146] width 5 height 4
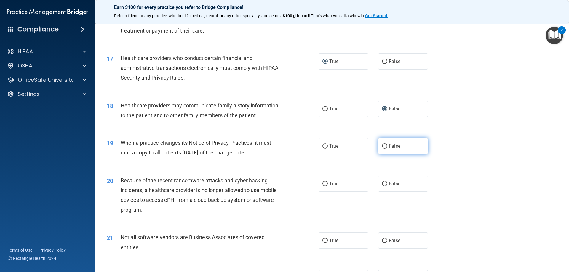
radio input "true"
click at [384, 184] on input "False" at bounding box center [384, 184] width 5 height 4
radio input "true"
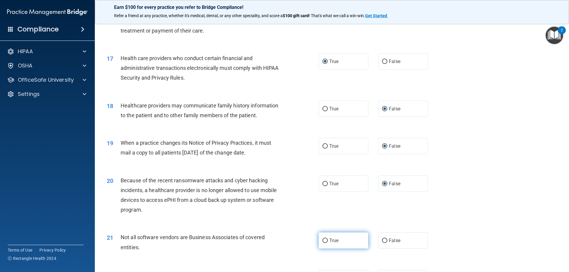
drag, startPoint x: 324, startPoint y: 240, endPoint x: 326, endPoint y: 238, distance: 3.2
click at [326, 239] on label "True" at bounding box center [344, 241] width 50 height 16
click at [326, 239] on input "True" at bounding box center [325, 241] width 5 height 4
radio input "true"
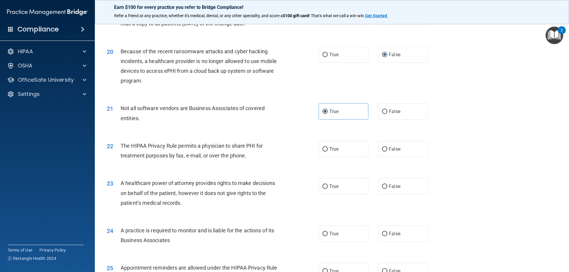
scroll to position [889, 0]
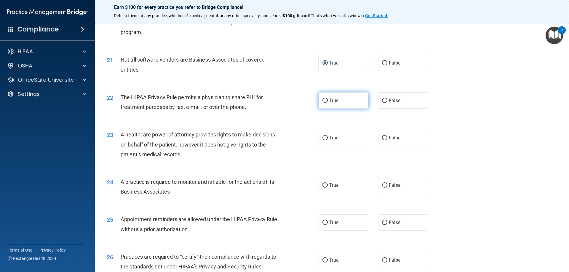
click at [324, 101] on input "True" at bounding box center [325, 101] width 5 height 4
radio input "true"
click at [382, 138] on input "False" at bounding box center [384, 138] width 5 height 4
radio input "true"
click at [384, 184] on input "False" at bounding box center [384, 186] width 5 height 4
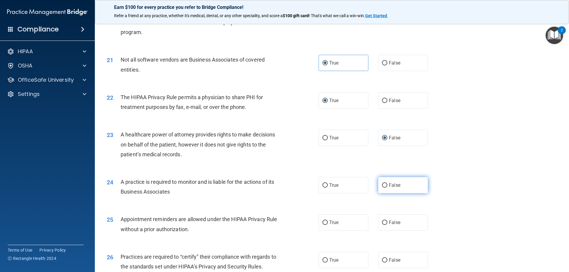
radio input "true"
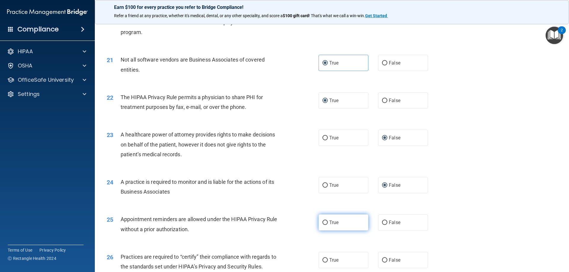
drag, startPoint x: 322, startPoint y: 223, endPoint x: 347, endPoint y: 219, distance: 25.5
click at [324, 222] on input "True" at bounding box center [325, 223] width 5 height 4
radio input "true"
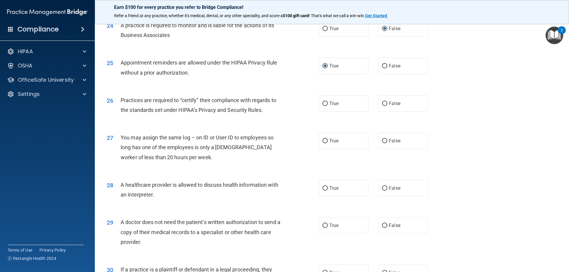
scroll to position [1067, 0]
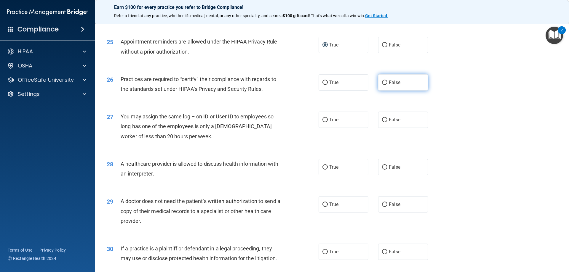
click at [384, 83] on input "False" at bounding box center [384, 83] width 5 height 4
radio input "true"
click at [382, 120] on input "False" at bounding box center [384, 120] width 5 height 4
radio input "true"
click at [324, 166] on input "True" at bounding box center [325, 167] width 5 height 4
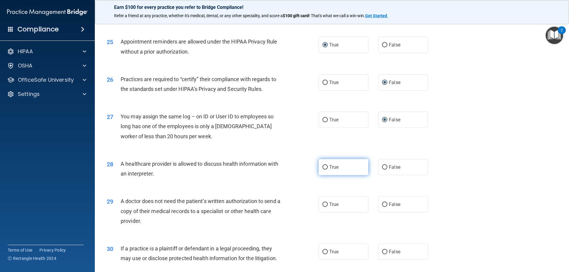
radio input "true"
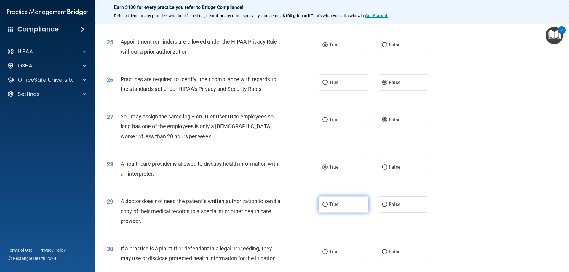
click at [325, 205] on input "True" at bounding box center [325, 205] width 5 height 4
radio input "true"
drag, startPoint x: 324, startPoint y: 251, endPoint x: 377, endPoint y: 227, distance: 57.7
click at [328, 250] on label "True" at bounding box center [344, 252] width 50 height 16
click at [328, 250] on input "True" at bounding box center [325, 252] width 5 height 4
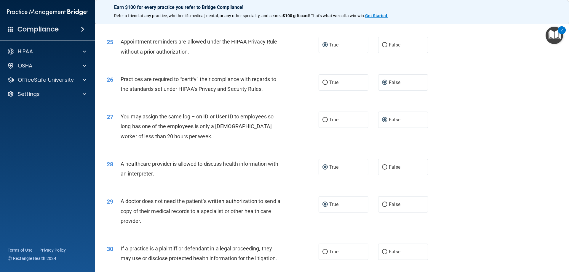
radio input "true"
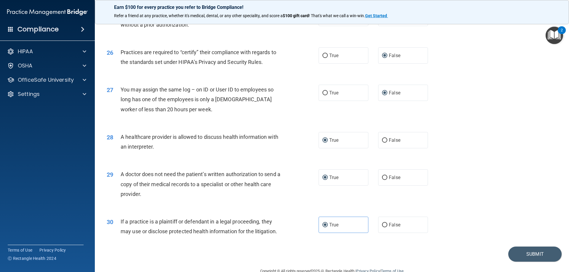
scroll to position [1108, 0]
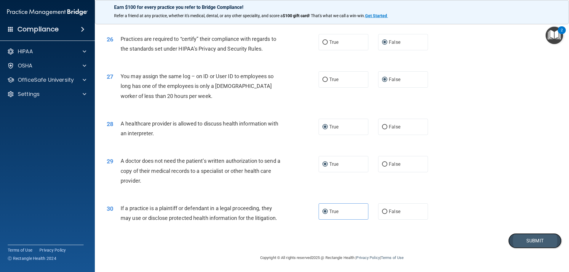
click at [530, 241] on button "Submit" at bounding box center [534, 241] width 53 height 15
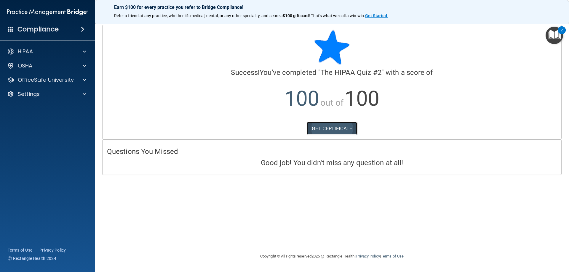
click at [331, 128] on link "GET CERTIFICATE" at bounding box center [332, 128] width 51 height 13
